Goal: Check status: Check status

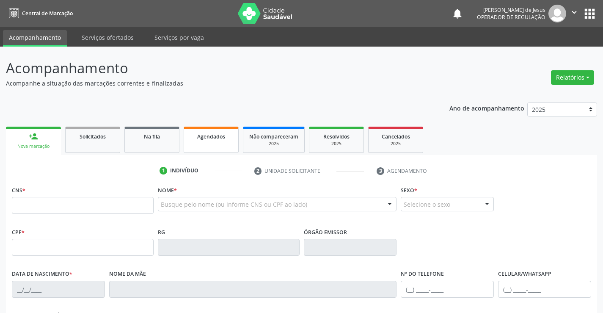
click at [202, 137] on span "Agendados" at bounding box center [211, 136] width 28 height 7
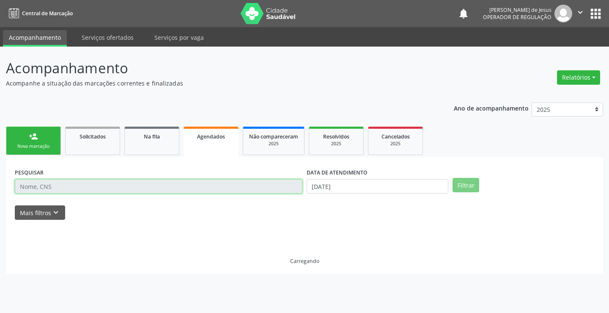
click at [95, 185] on input "text" at bounding box center [159, 186] width 288 height 14
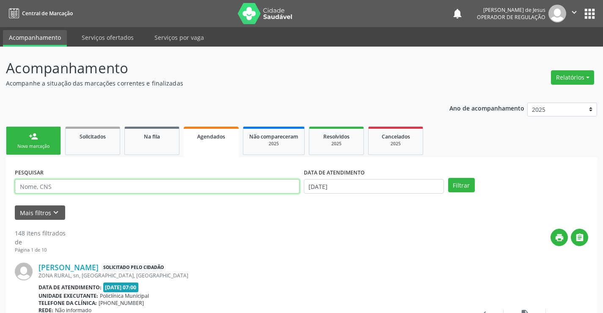
click at [95, 185] on input "text" at bounding box center [157, 186] width 285 height 14
type input "7028096362968"
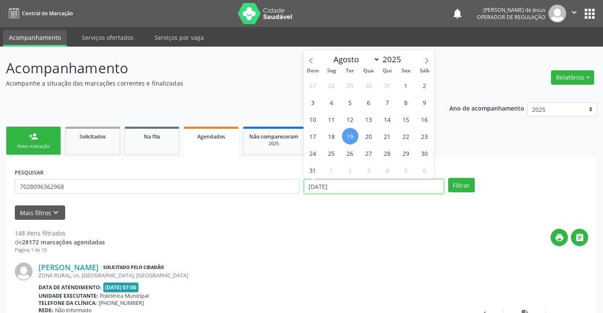
click at [338, 190] on input "[DATE]" at bounding box center [374, 186] width 140 height 14
click at [356, 139] on span "19" at bounding box center [350, 136] width 17 height 17
type input "[DATE]"
click at [356, 138] on span "19" at bounding box center [350, 136] width 17 height 17
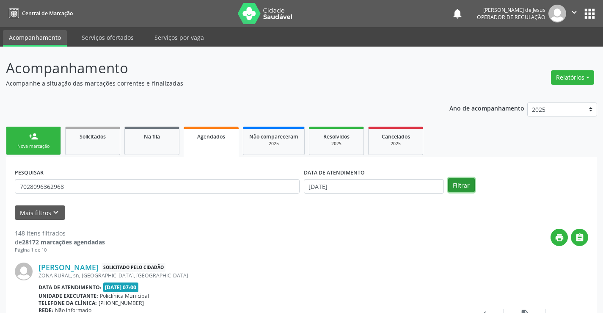
click at [461, 184] on button "Filtrar" at bounding box center [461, 185] width 27 height 14
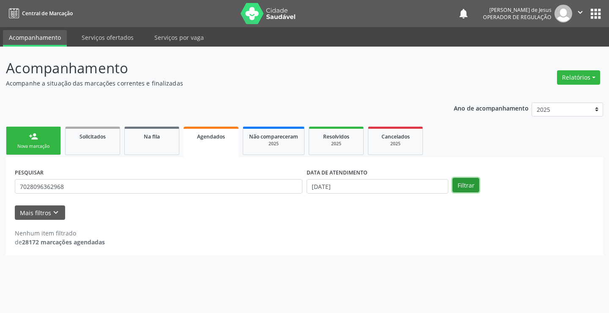
click at [461, 184] on button "Filtrar" at bounding box center [466, 185] width 27 height 14
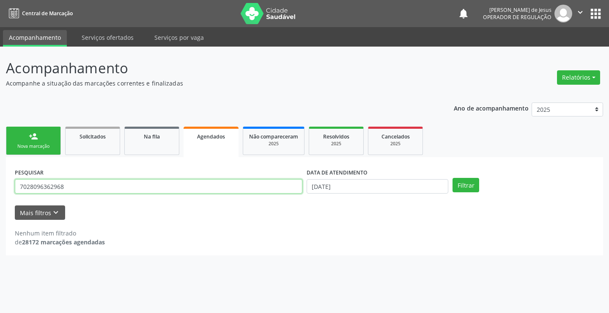
click at [245, 183] on input "7028096362968" at bounding box center [159, 186] width 288 height 14
type input "70280963682"
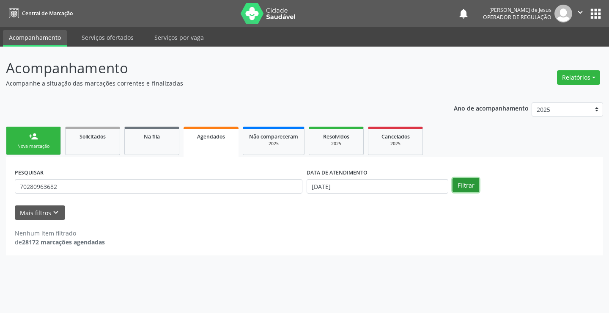
click at [467, 185] on button "Filtrar" at bounding box center [466, 185] width 27 height 14
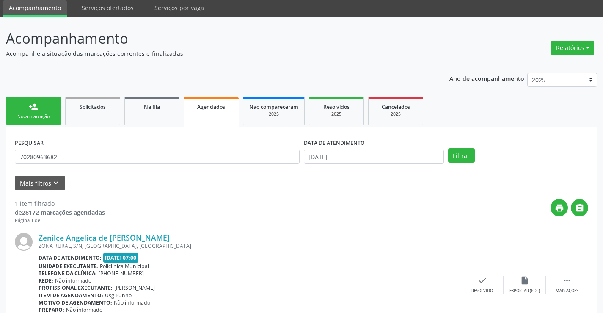
scroll to position [77, 0]
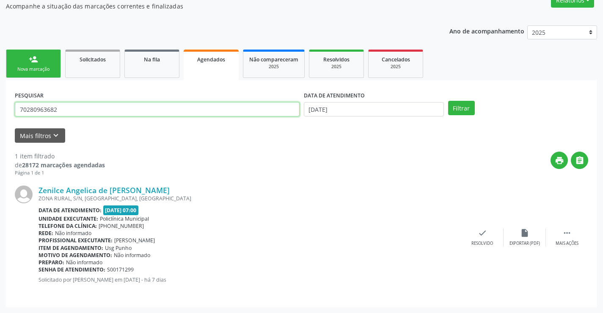
click at [198, 110] on input "70280963682" at bounding box center [157, 109] width 285 height 14
type input "700601432102469"
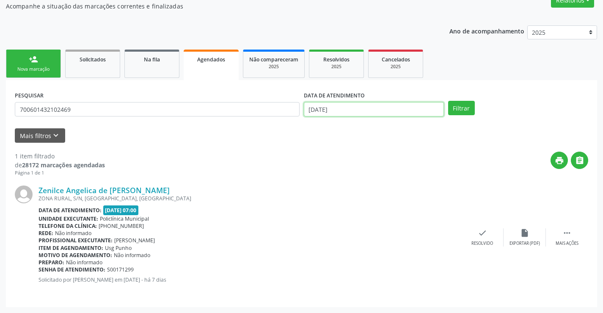
click at [325, 105] on input "[DATE]" at bounding box center [374, 109] width 140 height 14
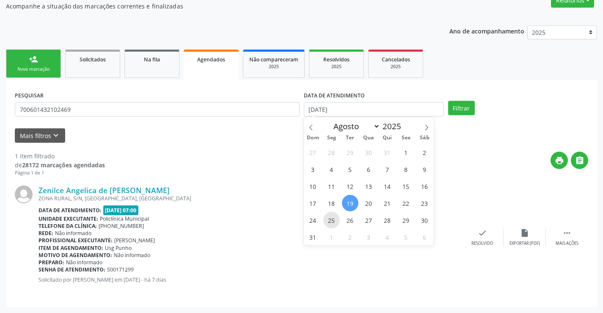
click at [333, 217] on span "25" at bounding box center [331, 220] width 17 height 17
type input "[DATE]"
click at [333, 217] on span "25" at bounding box center [331, 220] width 17 height 17
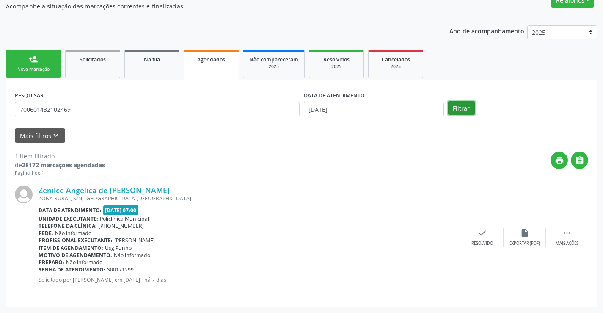
click at [461, 108] on button "Filtrar" at bounding box center [461, 108] width 27 height 14
